Goal: Task Accomplishment & Management: Complete application form

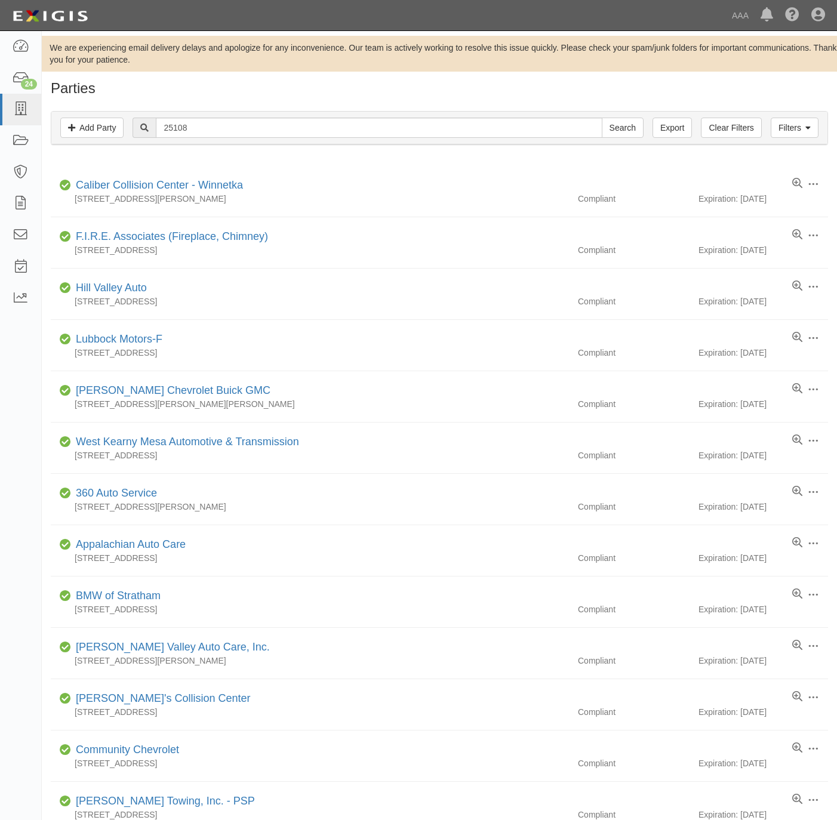
scroll to position [179, 0]
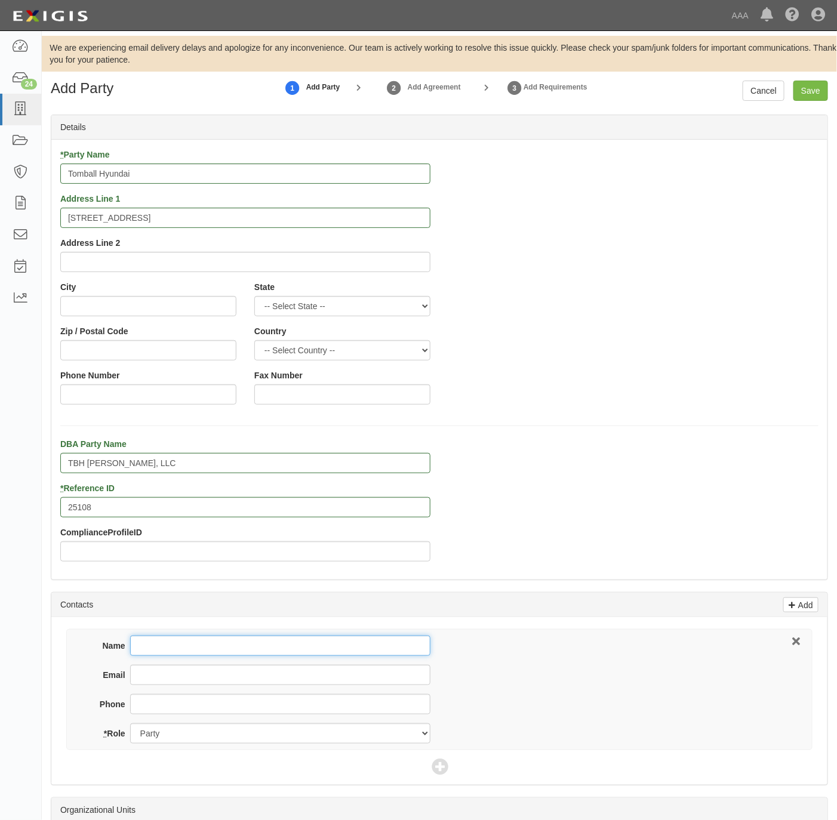
click at [292, 646] on input "Name" at bounding box center [280, 645] width 300 height 20
drag, startPoint x: 258, startPoint y: 648, endPoint x: 260, endPoint y: 641, distance: 7.0
click at [258, 649] on input "Name" at bounding box center [280, 645] width 300 height 20
paste input "Craig Bednarek"
type input "Craig Bednarek"
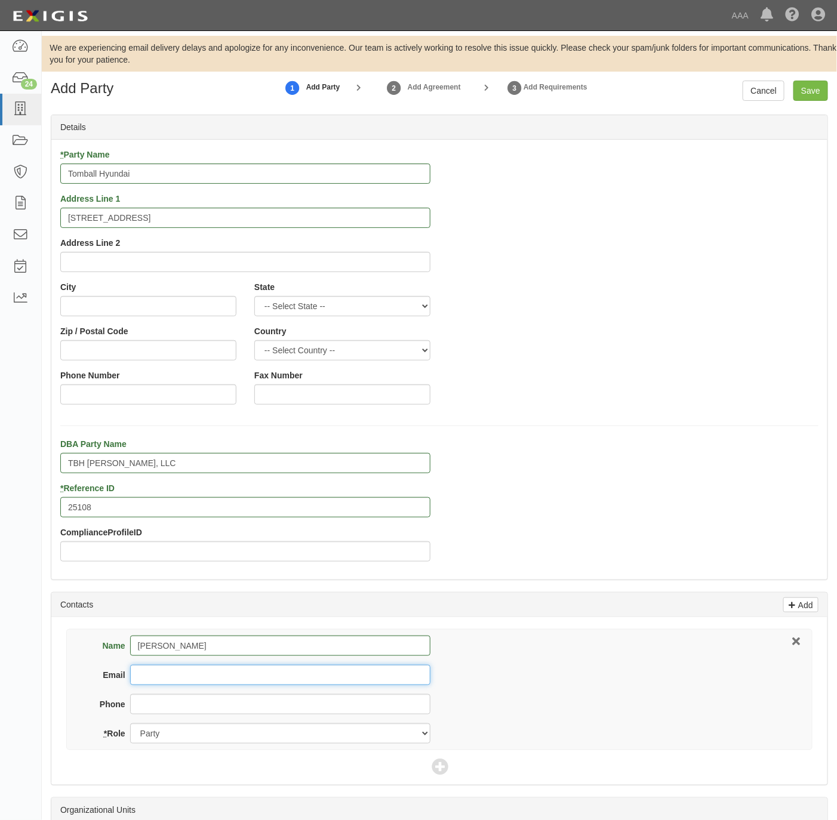
click at [172, 673] on input "Email" at bounding box center [280, 675] width 300 height 20
paste input "craigb@tomballhyundai.com"
type input "craigb@tomballhyundai.com"
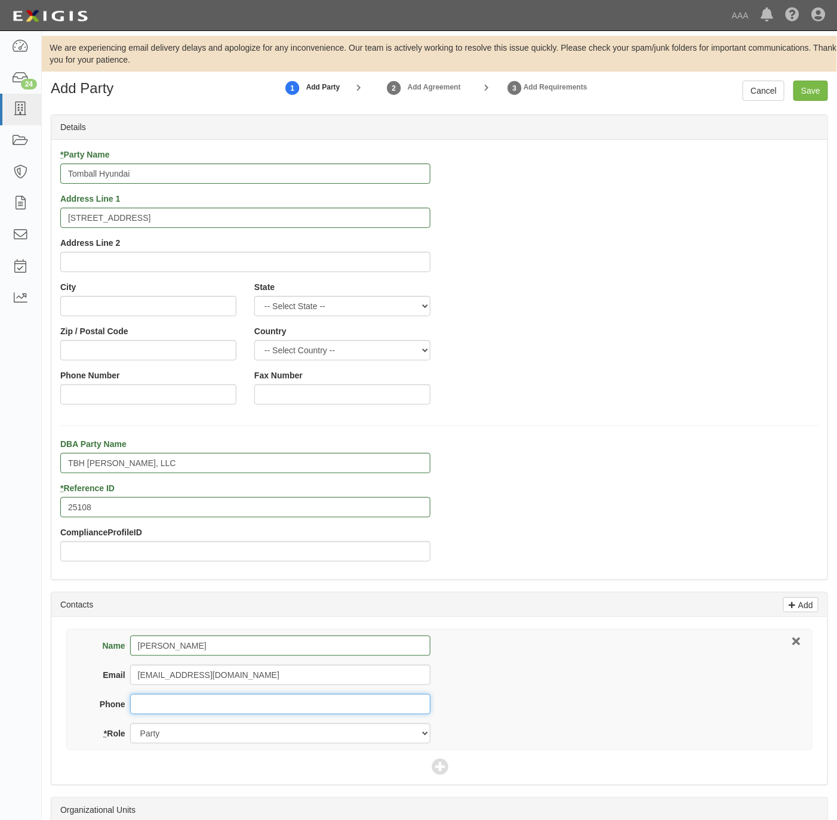
click at [223, 704] on input "Phone" at bounding box center [280, 704] width 300 height 20
click at [223, 704] on input "281-598-2121" at bounding box center [280, 704] width 300 height 20
type input "281-598-2121"
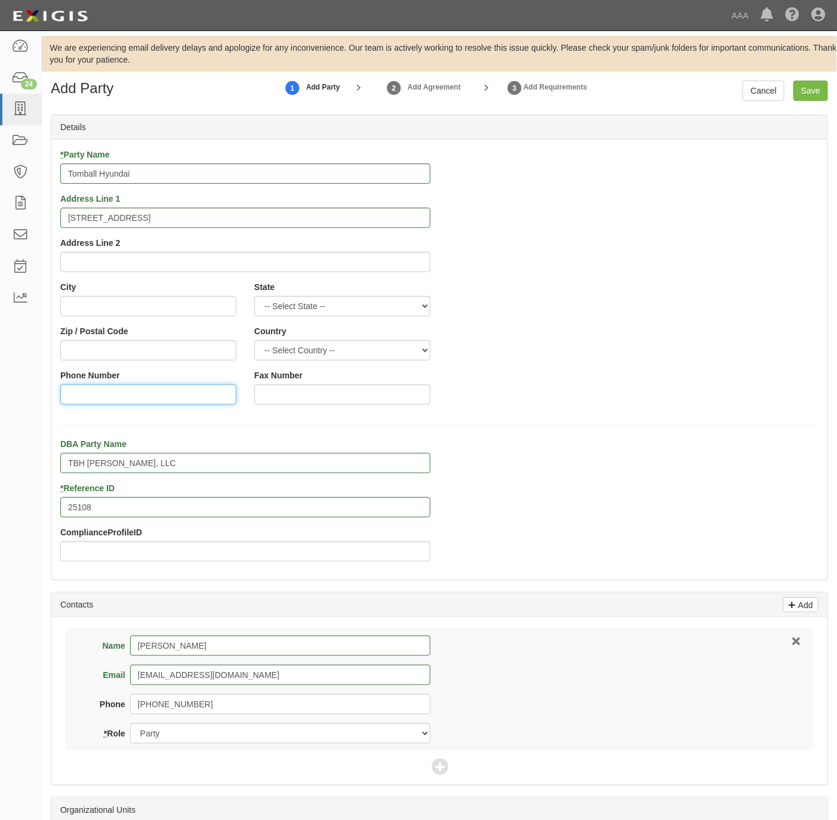
click at [115, 387] on input "Phone Number" at bounding box center [148, 394] width 176 height 20
paste input "281-598-2121"
type input "281-598-2121"
click at [117, 301] on input "City" at bounding box center [148, 306] width 176 height 20
paste input "Tomball,"
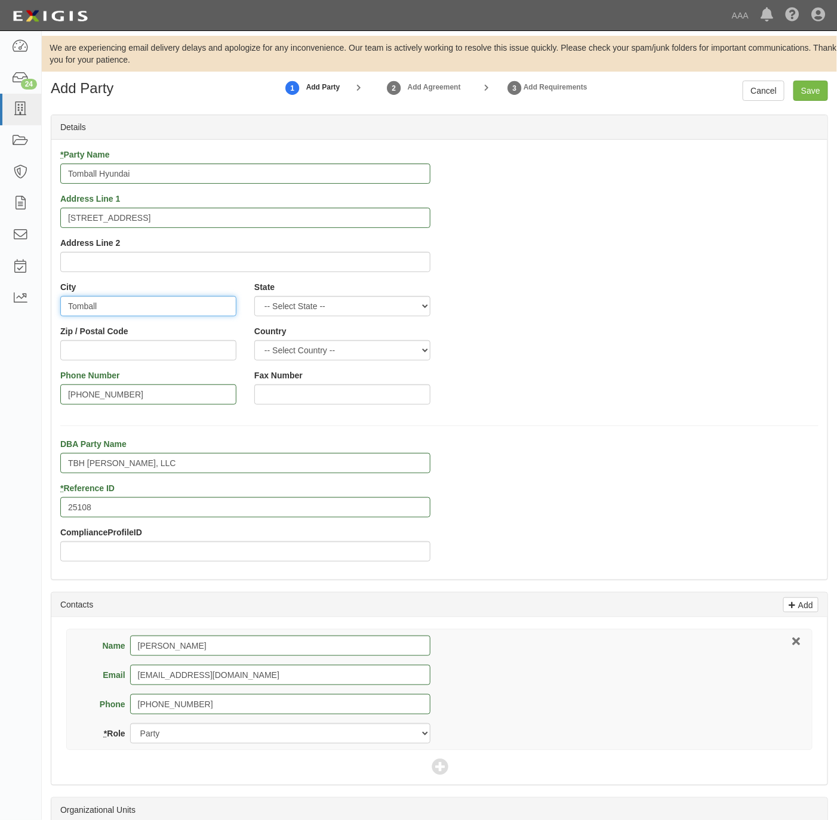
type input "Tomball"
select select "TX"
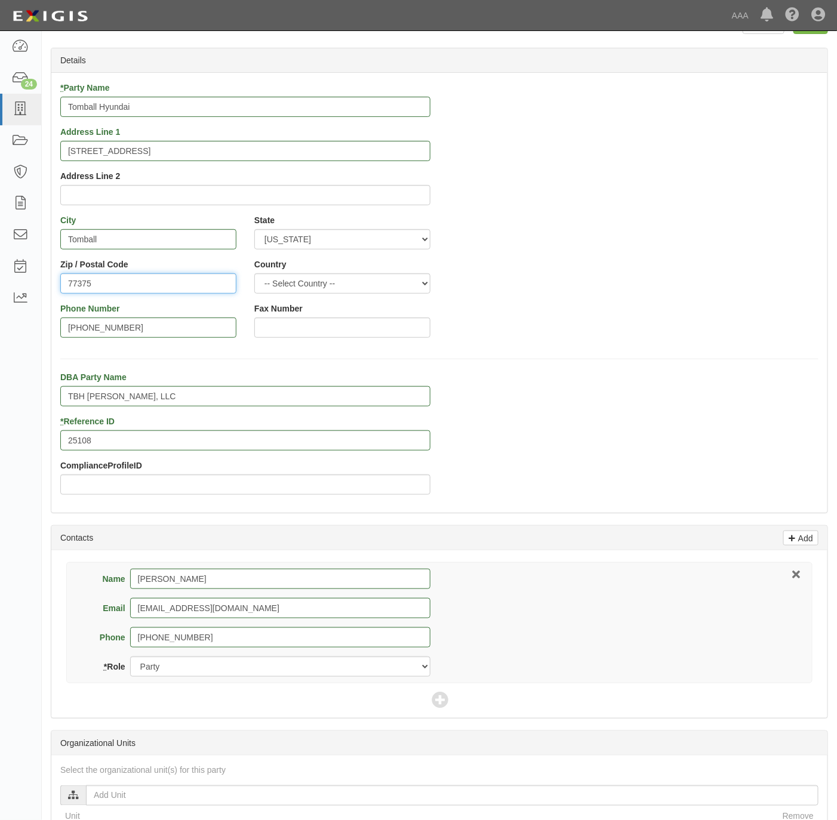
scroll to position [269, 0]
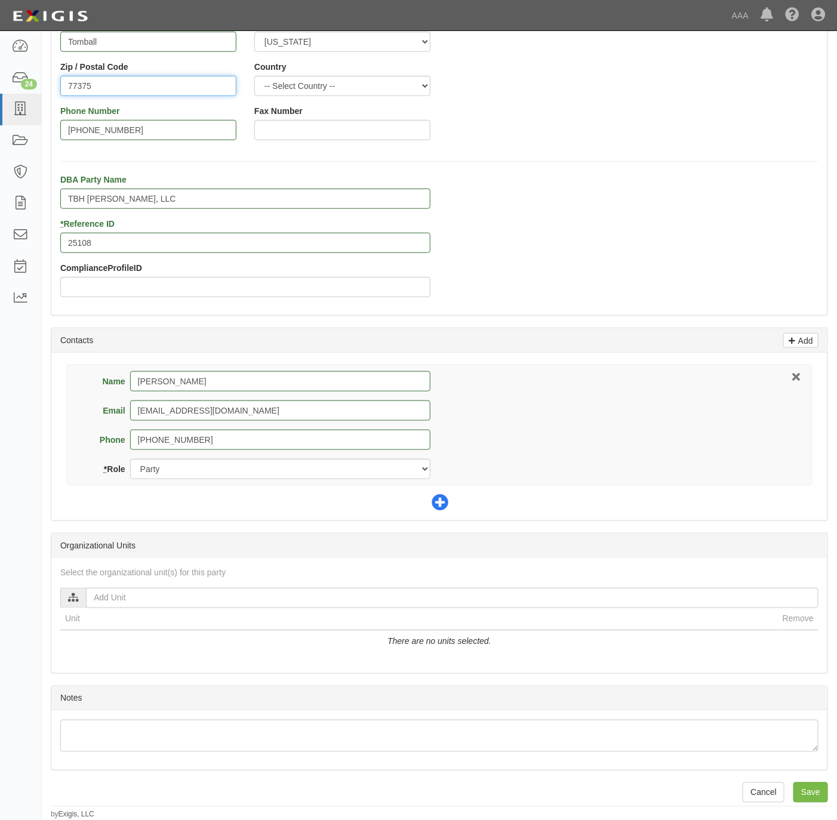
type input "77375"
click at [439, 495] on icon at bounding box center [439, 503] width 17 height 17
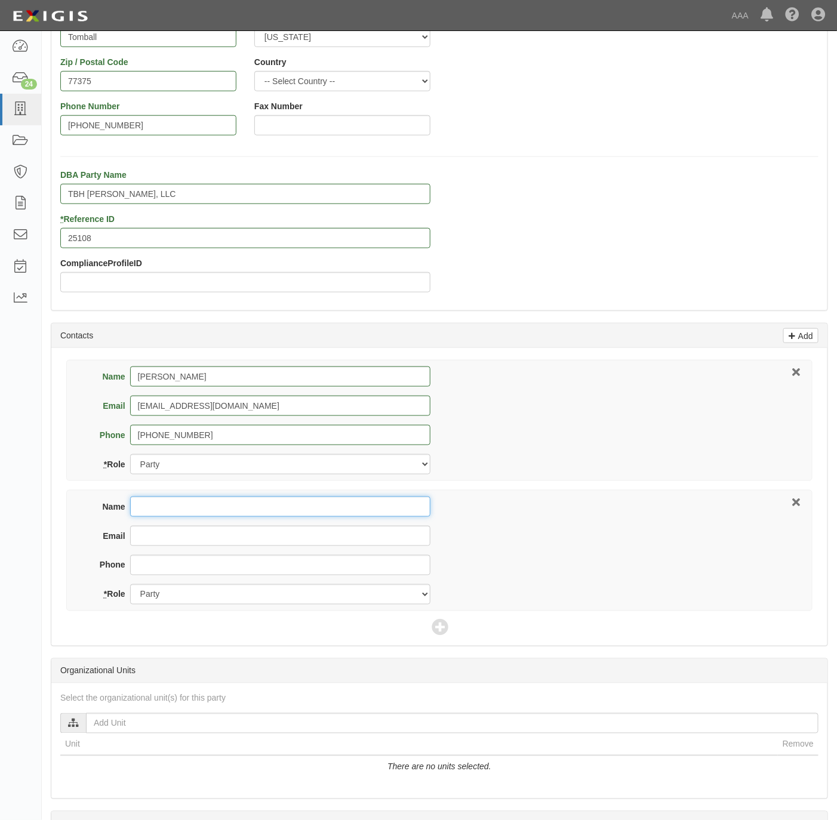
drag, startPoint x: 168, startPoint y: 513, endPoint x: 197, endPoint y: 500, distance: 31.3
click at [169, 513] on input "Name" at bounding box center [280, 506] width 300 height 20
paste input "Trish Lang"
type input "Trish Lang"
drag, startPoint x: 149, startPoint y: 538, endPoint x: 221, endPoint y: 535, distance: 71.6
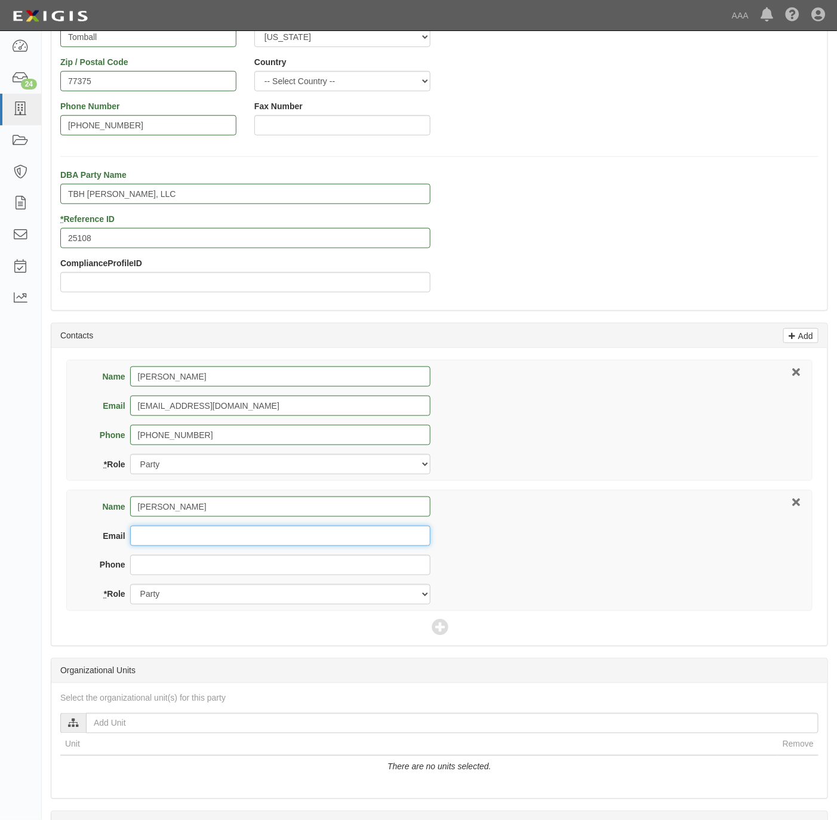
click at [150, 537] on input "Email" at bounding box center [280, 536] width 300 height 20
paste input "tlang@brightlinedealer.com"
type input "tlang@brightlinedealer.com"
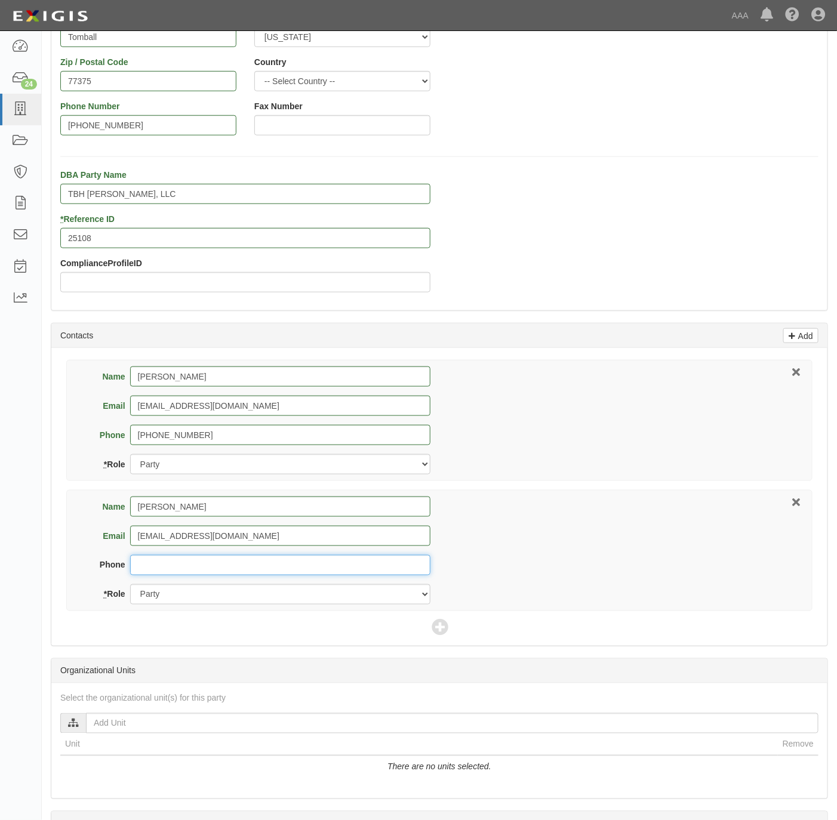
click at [238, 563] on input "Phone" at bounding box center [280, 565] width 300 height 20
paste input "855-955-2718"
type input "855-955-2718"
click at [215, 593] on select "Party Broker Other" at bounding box center [280, 594] width 300 height 20
select select "Broker"
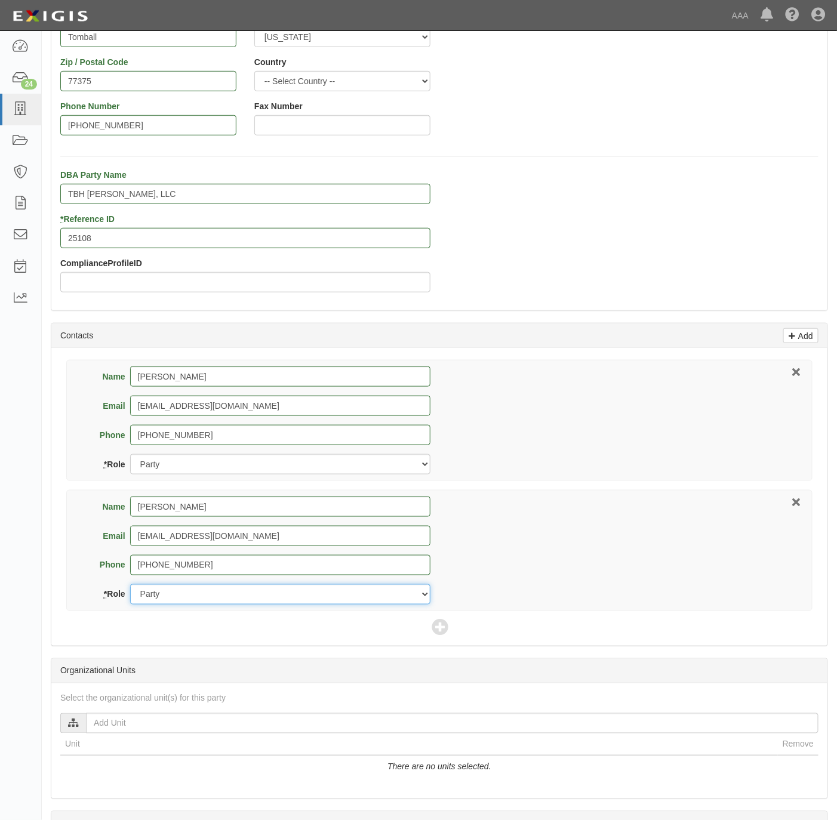
click at [130, 587] on select "Party Broker Other" at bounding box center [280, 594] width 300 height 20
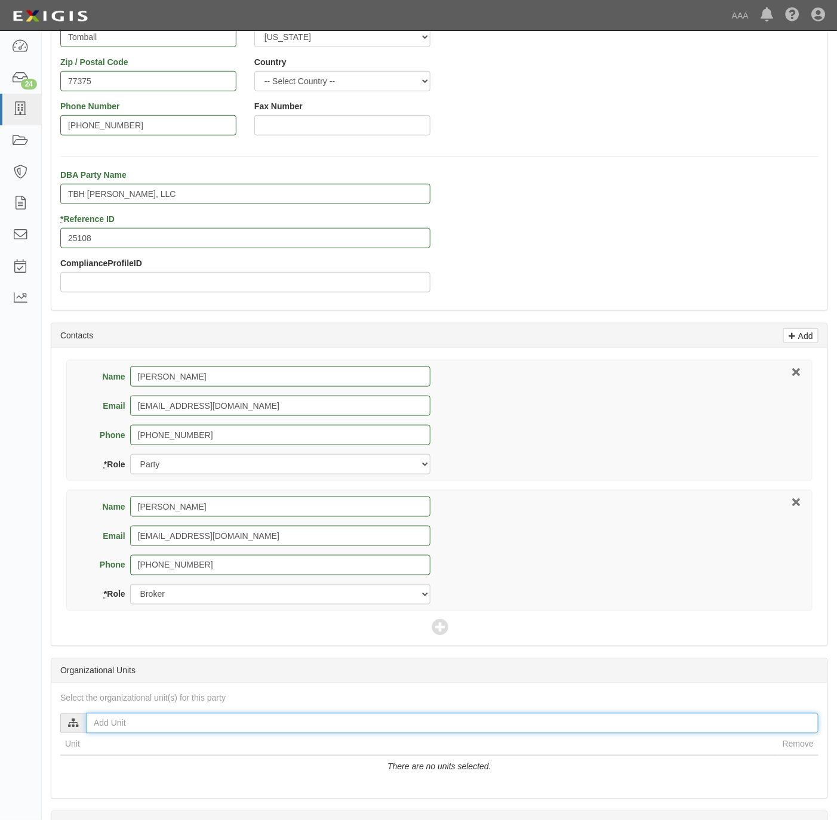
click at [124, 727] on input "text" at bounding box center [452, 723] width 732 height 20
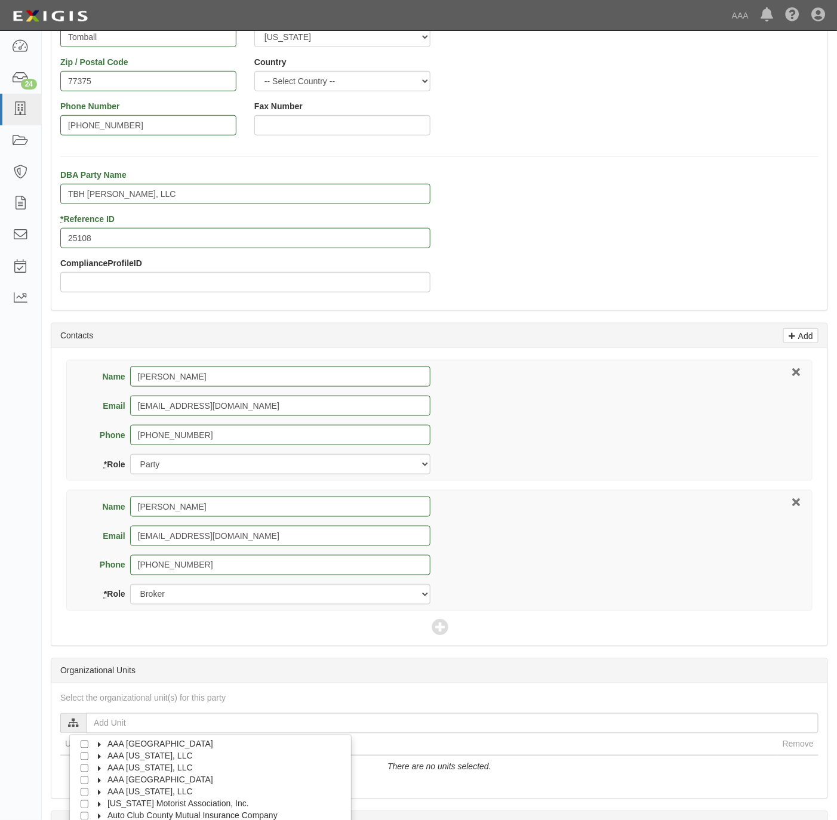
click at [136, 790] on span "AAA [US_STATE], LLC" at bounding box center [149, 792] width 85 height 10
click at [147, 798] on label "AAA [US_STATE], LLC" at bounding box center [142, 792] width 100 height 12
click at [146, 794] on span "AAA [US_STATE], LLC" at bounding box center [149, 792] width 85 height 10
click at [134, 809] on span "Automotive Services" at bounding box center [156, 804] width 76 height 10
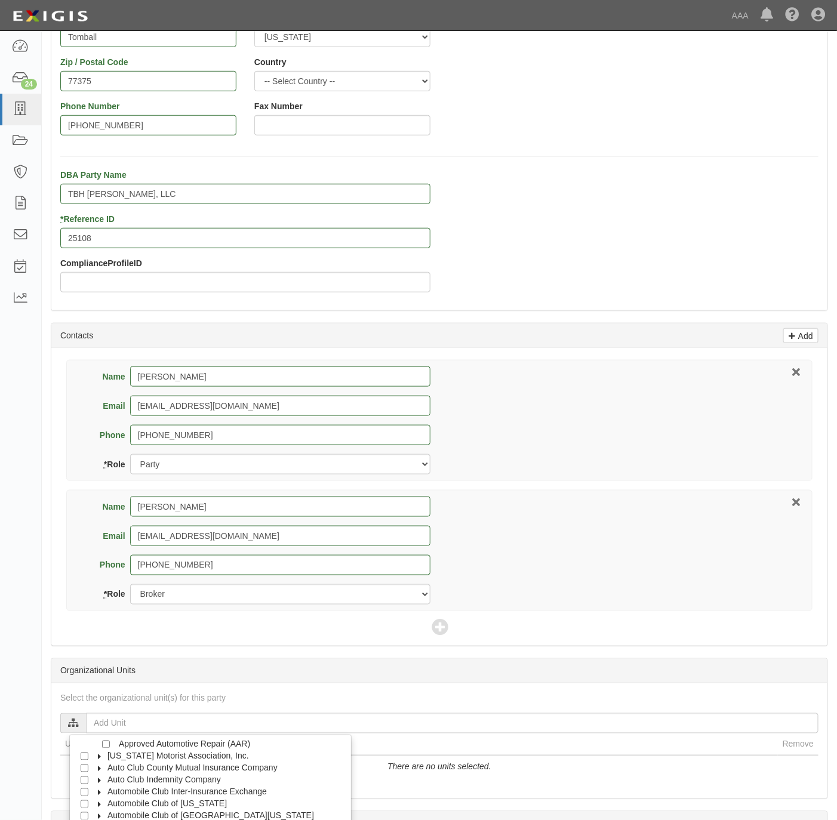
click at [113, 746] on div at bounding box center [108, 743] width 11 height 8
click at [104, 748] on input "Approved Automotive Repair (AAR)" at bounding box center [106, 745] width 8 height 8
checkbox input "true"
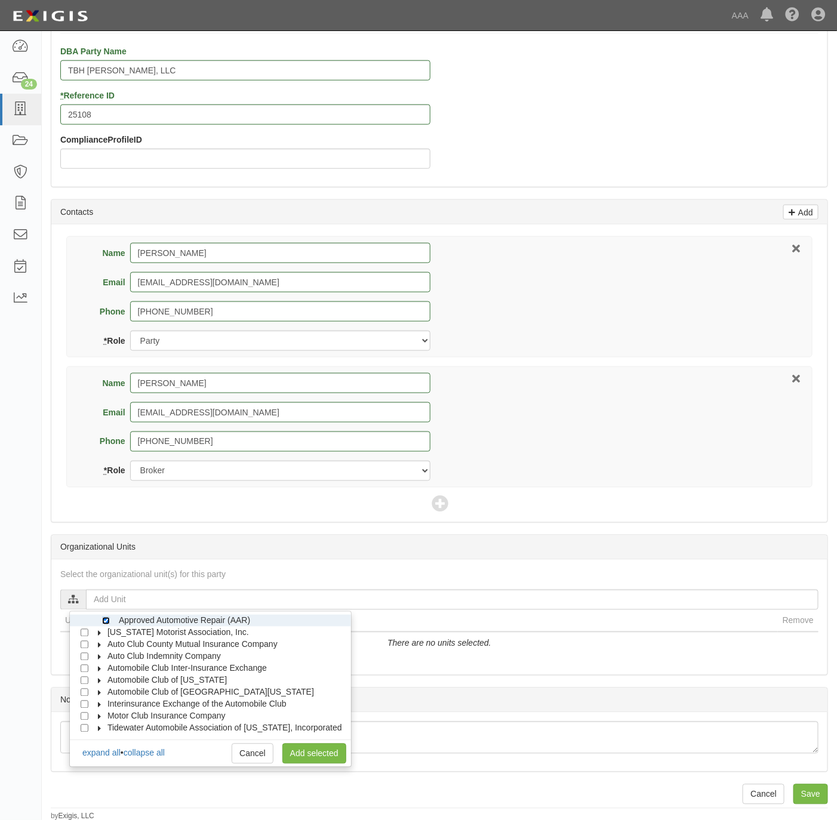
scroll to position [400, 0]
click at [301, 749] on link "Add selected" at bounding box center [314, 752] width 64 height 20
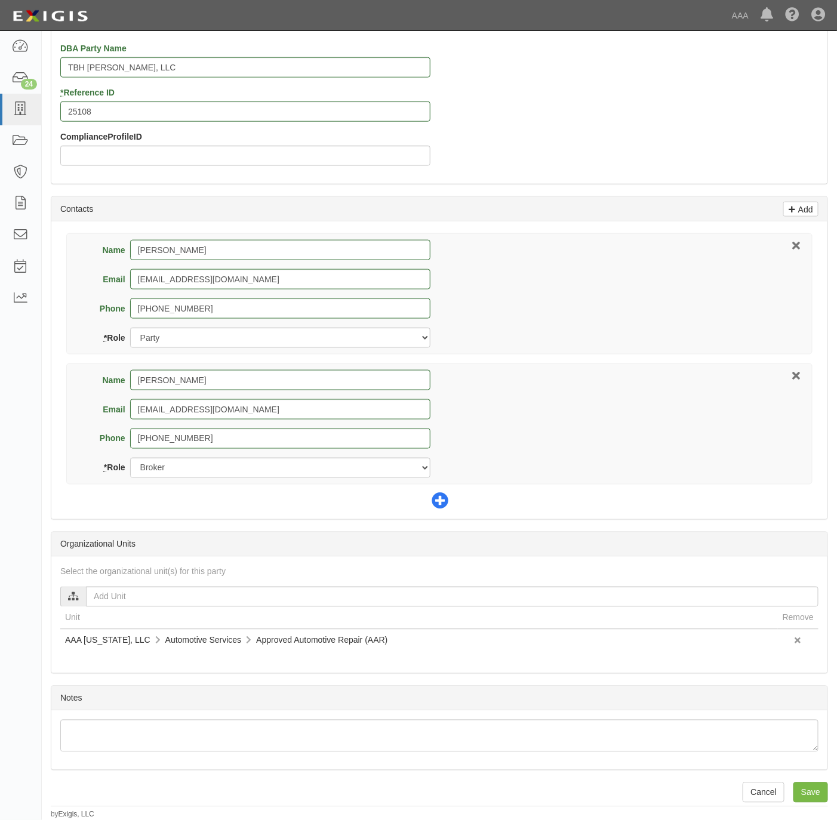
drag, startPoint x: 437, startPoint y: 500, endPoint x: 557, endPoint y: 414, distance: 147.4
click at [439, 500] on icon at bounding box center [439, 501] width 17 height 17
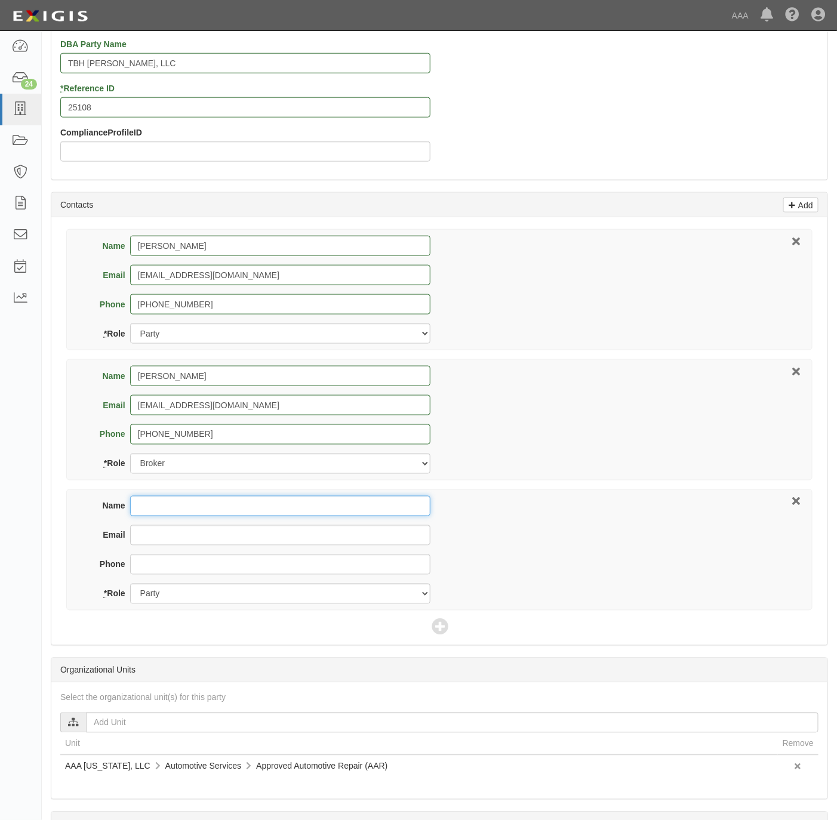
click at [286, 505] on input "Name" at bounding box center [280, 506] width 300 height 20
paste input "Bradley Holmes"
type input "Bradley Holmes"
type input "holmes.bradley@ace.aaa.com"
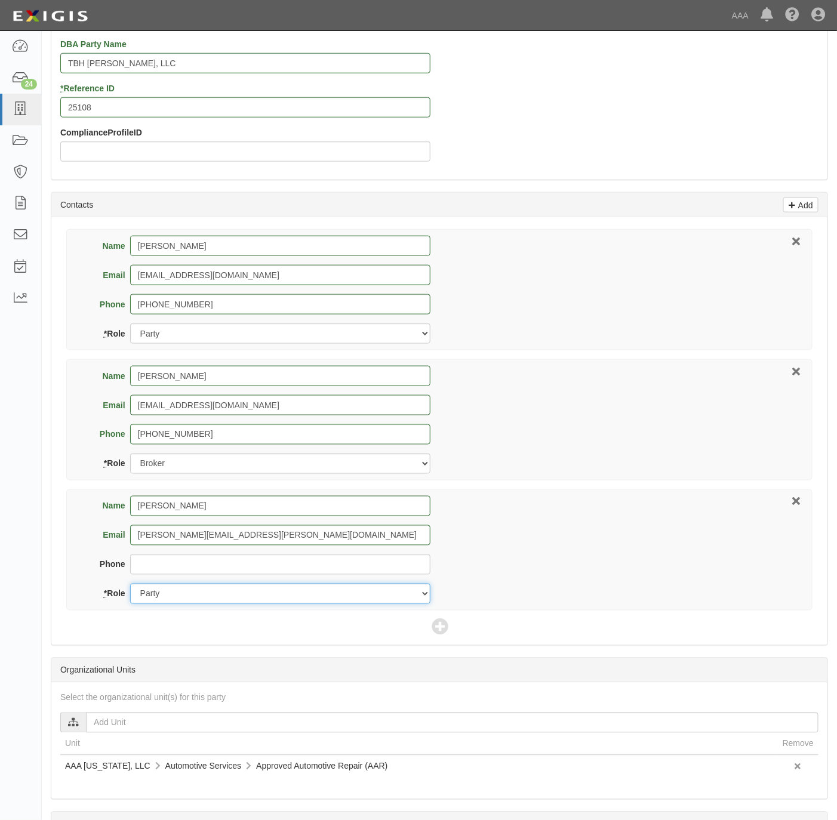
click at [296, 600] on select "Party Broker Other" at bounding box center [280, 594] width 300 height 20
select select "Other"
click at [130, 586] on select "Party Broker Other" at bounding box center [280, 594] width 300 height 20
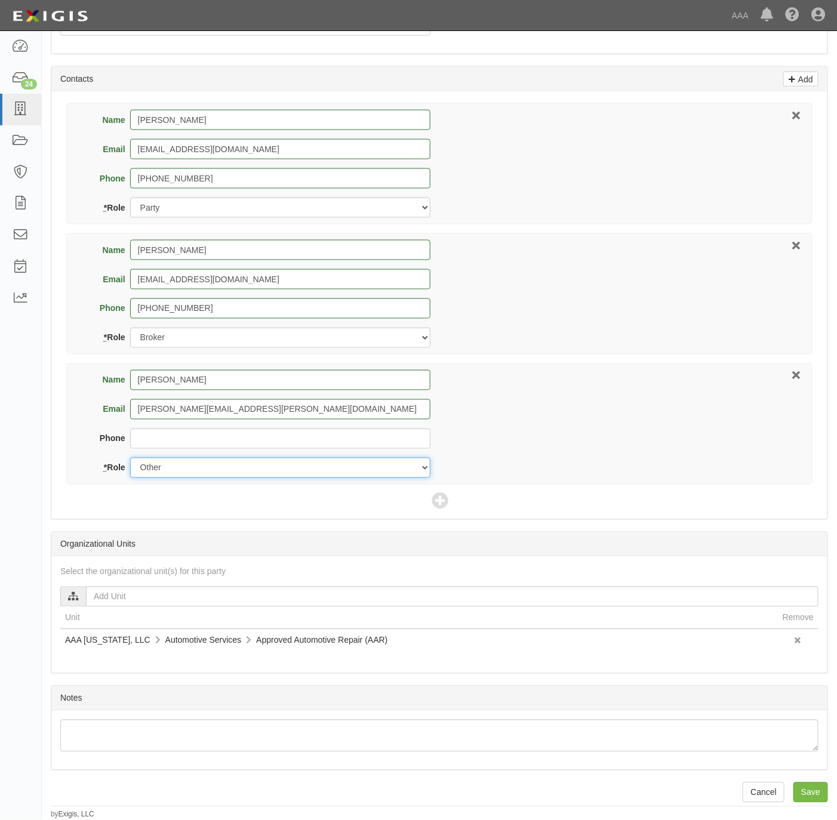
scroll to position [532, 0]
